Goal: Information Seeking & Learning: Learn about a topic

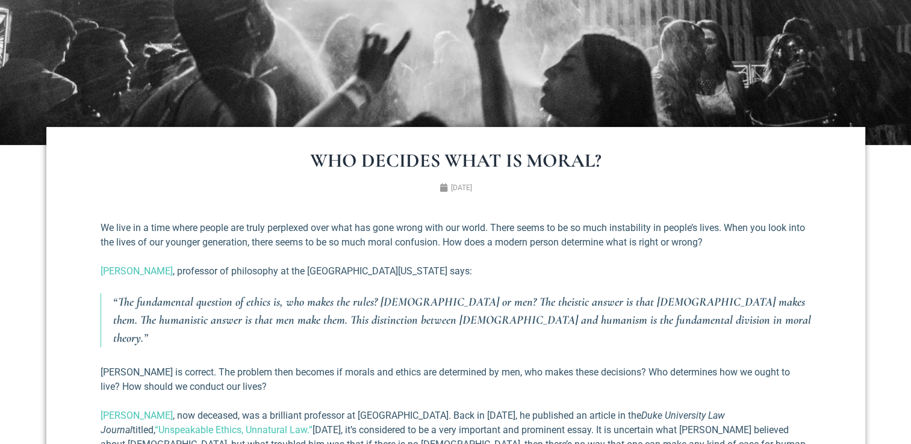
scroll to position [317, 0]
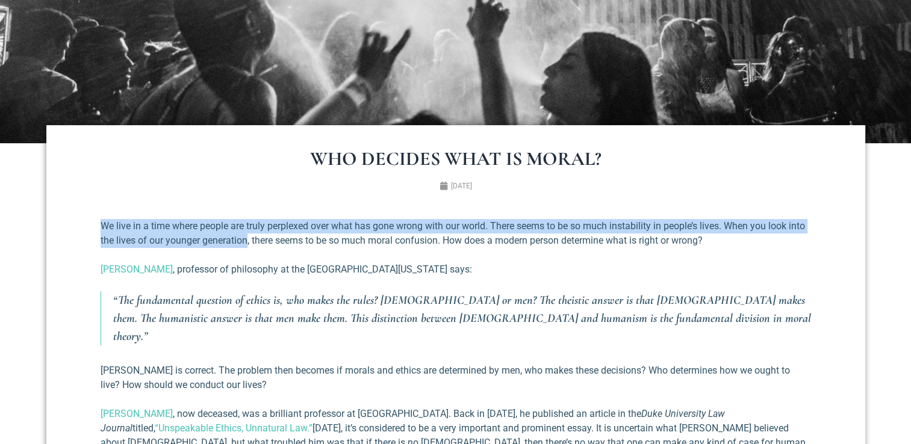
drag, startPoint x: 96, startPoint y: 223, endPoint x: 247, endPoint y: 239, distance: 151.3
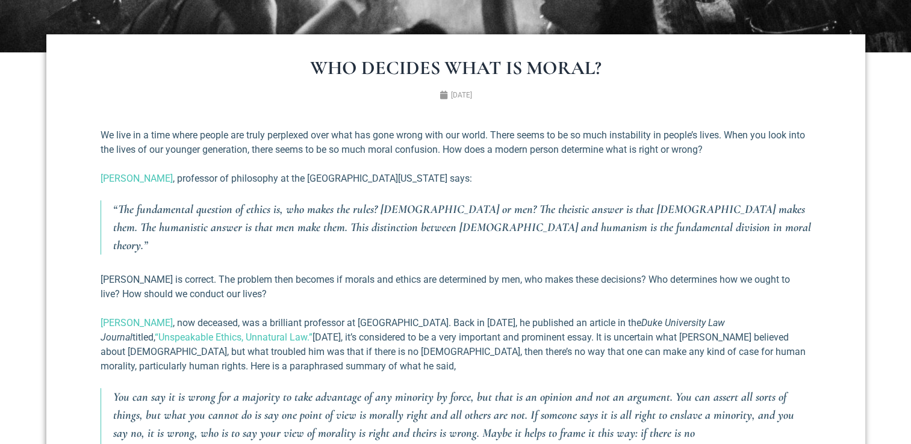
scroll to position [411, 0]
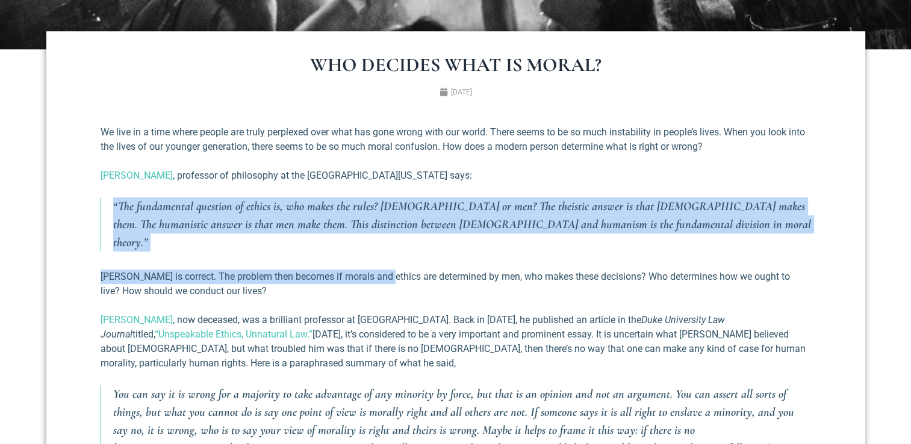
drag, startPoint x: 105, startPoint y: 201, endPoint x: 382, endPoint y: 246, distance: 281.0
drag, startPoint x: 382, startPoint y: 246, endPoint x: 326, endPoint y: 237, distance: 57.3
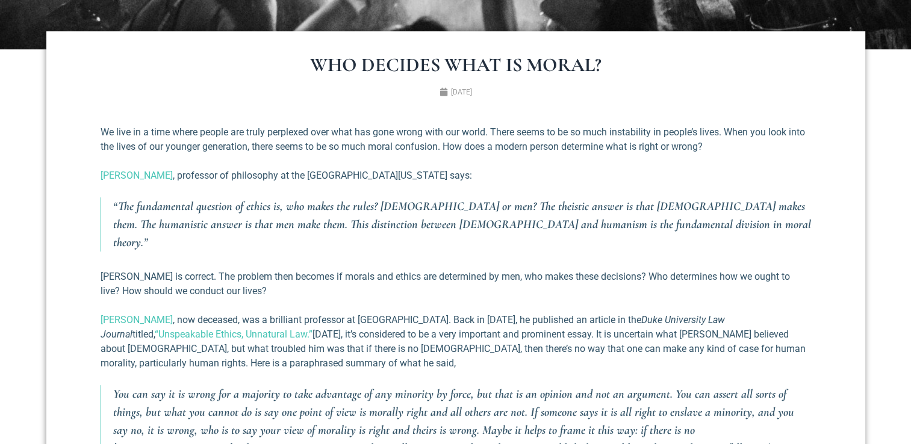
click at [405, 270] on p "[PERSON_NAME] is correct. The problem then becomes if morals and ethics are det…" at bounding box center [456, 284] width 710 height 29
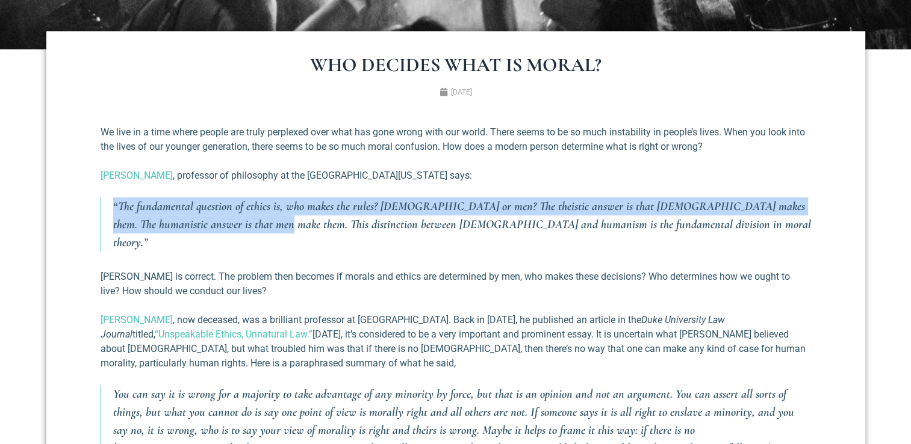
drag, startPoint x: 111, startPoint y: 208, endPoint x: 217, endPoint y: 228, distance: 107.9
click at [217, 228] on blockquote "“The fundamental question of ethics is, who makes the rules? [DEMOGRAPHIC_DATA]…" at bounding box center [456, 224] width 710 height 54
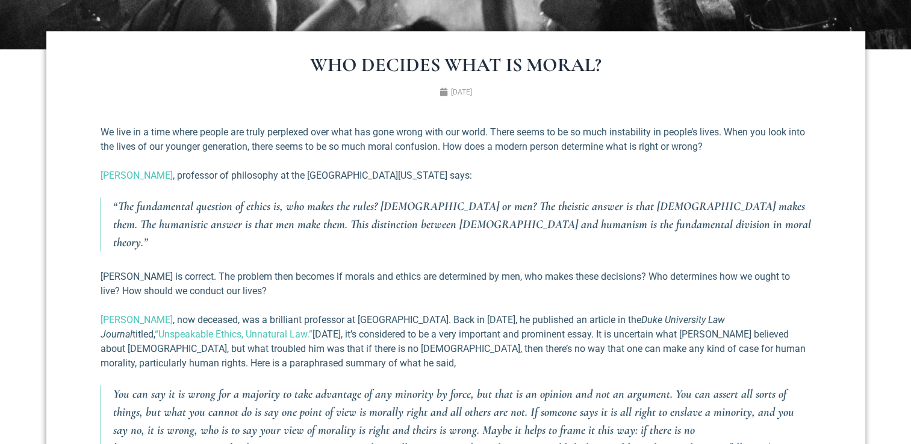
drag, startPoint x: 217, startPoint y: 228, endPoint x: 229, endPoint y: 314, distance: 86.3
click at [229, 314] on p "[PERSON_NAME] , now deceased, was a brilliant professor at [GEOGRAPHIC_DATA]. B…" at bounding box center [456, 342] width 710 height 58
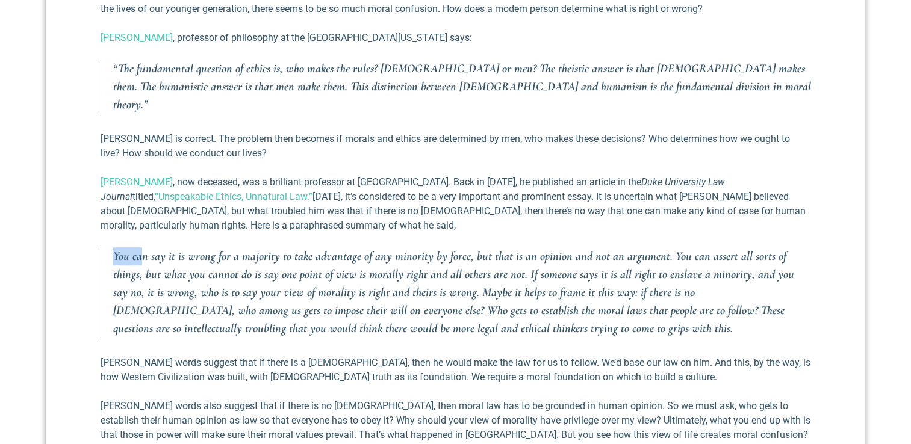
drag, startPoint x: 101, startPoint y: 240, endPoint x: 143, endPoint y: 217, distance: 47.1
click at [143, 217] on div "We live in a time where people are truly perplexed over what has gone wrong wit…" at bounding box center [456, 317] width 710 height 660
drag, startPoint x: 143, startPoint y: 217, endPoint x: 270, endPoint y: 208, distance: 127.9
click at [270, 208] on p "[PERSON_NAME] , now deceased, was a brilliant professor at [GEOGRAPHIC_DATA]. B…" at bounding box center [456, 204] width 710 height 58
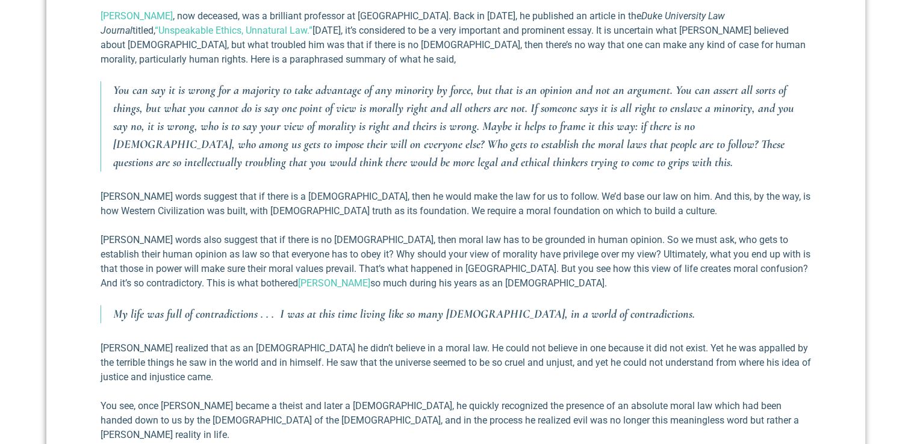
scroll to position [734, 0]
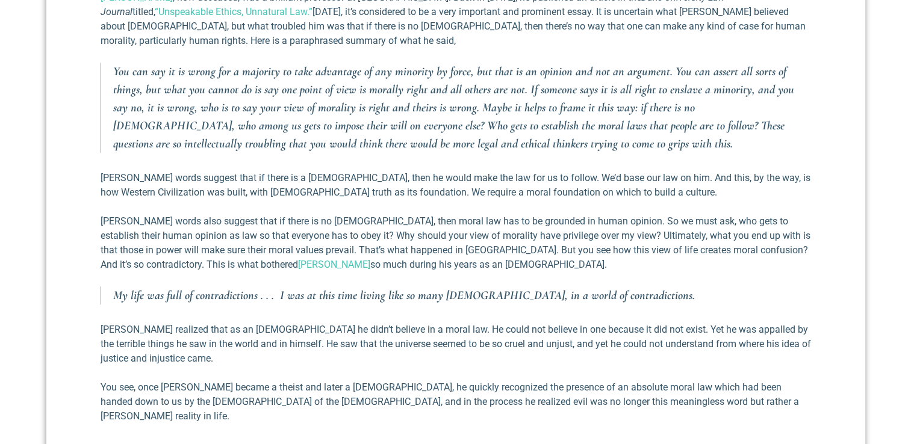
click at [96, 300] on div "We live in a time where people are truly perplexed over what has gone wrong wit…" at bounding box center [455, 135] width 722 height 696
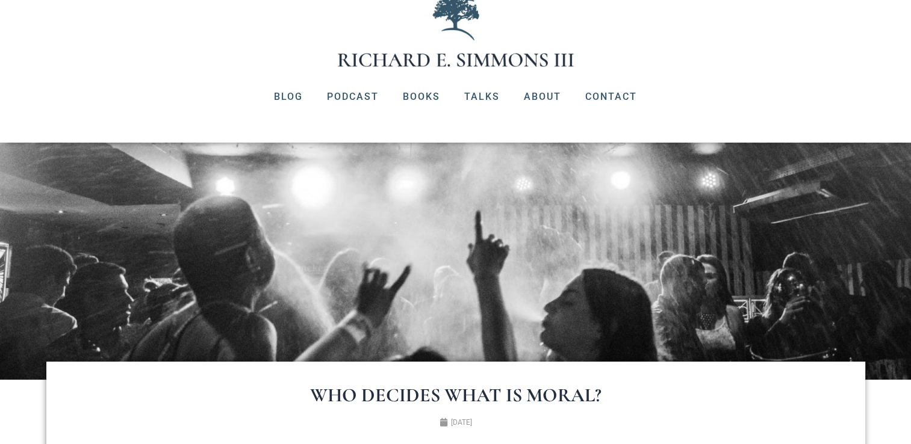
scroll to position [0, 0]
